Goal: Information Seeking & Learning: Learn about a topic

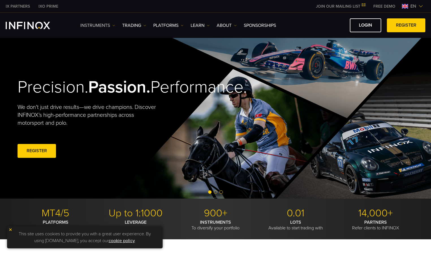
click at [109, 29] on link "Instruments" at bounding box center [97, 25] width 35 height 7
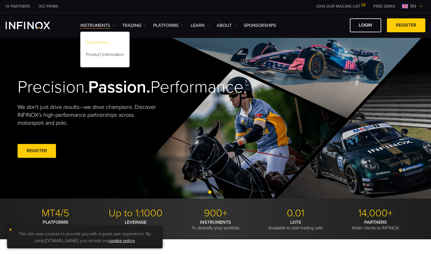
click at [109, 43] on link "Instruments" at bounding box center [104, 43] width 49 height 12
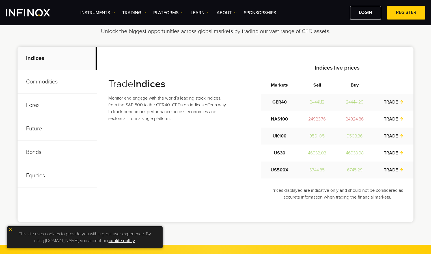
scroll to position [201, 0]
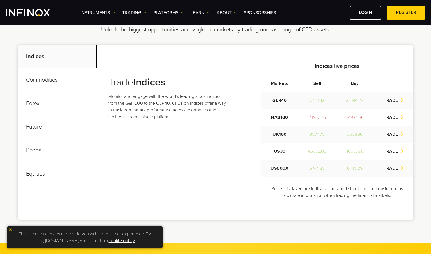
click at [48, 125] on p "Future" at bounding box center [57, 126] width 79 height 23
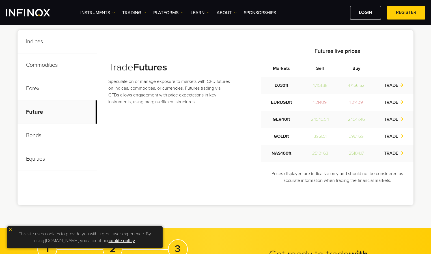
scroll to position [217, 0]
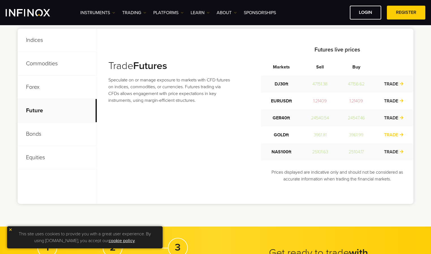
click at [388, 135] on link "TRADE" at bounding box center [394, 135] width 20 height 6
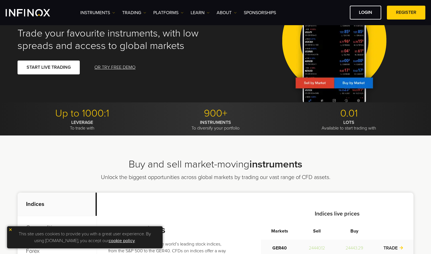
scroll to position [18, 0]
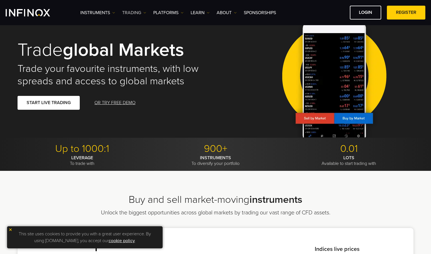
click at [140, 9] on link "TRADING" at bounding box center [134, 12] width 24 height 7
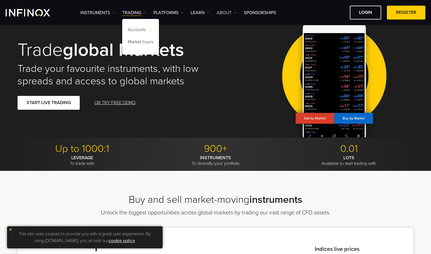
click at [218, 15] on link "ABOUT" at bounding box center [227, 12] width 20 height 7
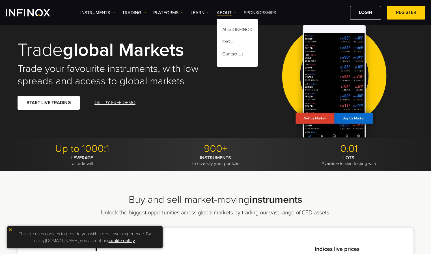
click at [264, 12] on link "SPONSORSHIPS" at bounding box center [260, 12] width 32 height 7
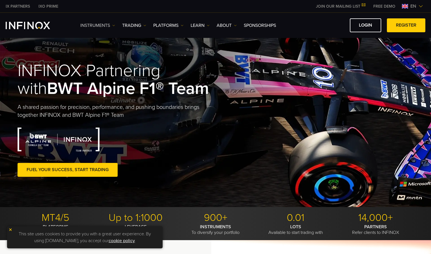
click at [101, 27] on link "Instruments" at bounding box center [97, 25] width 35 height 7
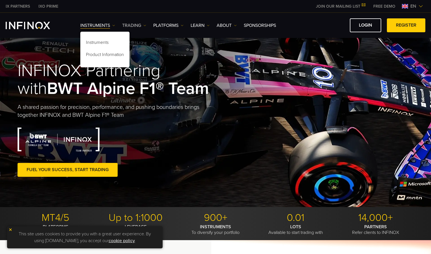
click at [128, 24] on link "TRADING" at bounding box center [134, 25] width 24 height 7
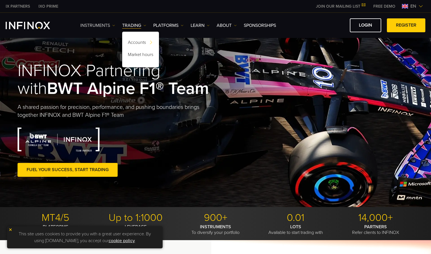
click at [108, 28] on link "Instruments" at bounding box center [97, 25] width 35 height 7
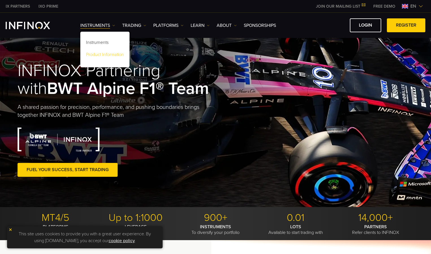
click at [109, 56] on link "Product Information" at bounding box center [104, 56] width 49 height 12
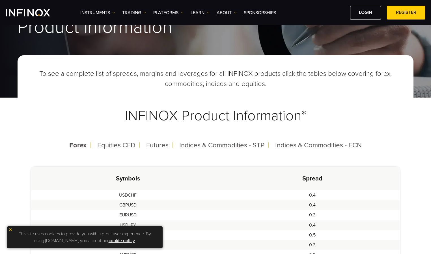
scroll to position [52, 0]
